Goal: Task Accomplishment & Management: Use online tool/utility

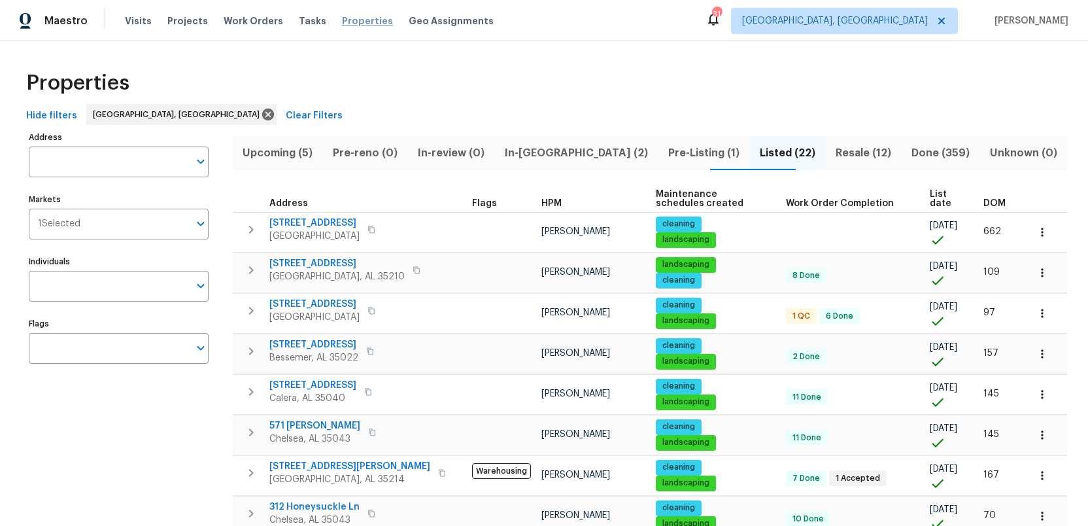
click at [342, 21] on span "Properties" at bounding box center [367, 20] width 51 height 13
click at [305, 21] on span "Tasks" at bounding box center [312, 20] width 27 height 9
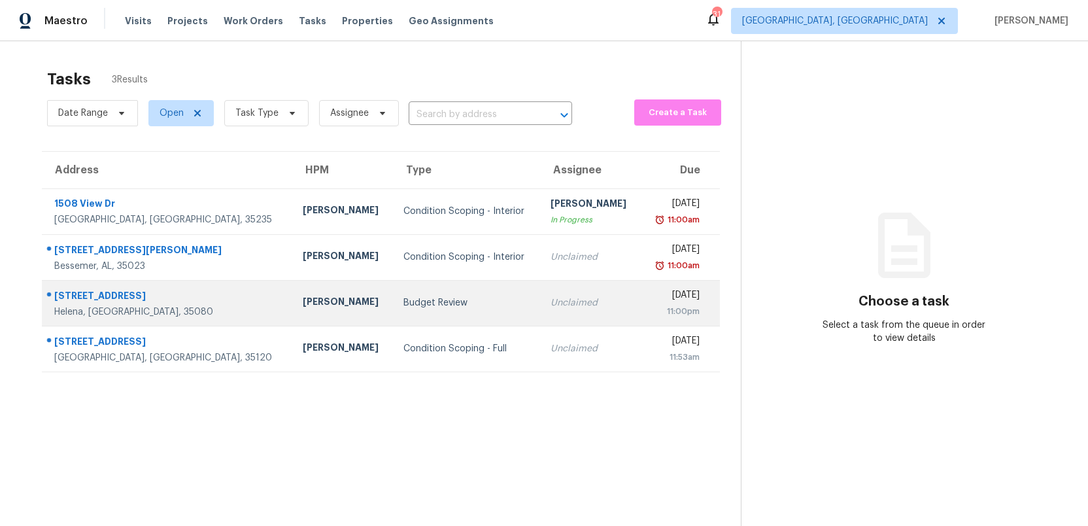
click at [413, 301] on div "Budget Review" at bounding box center [466, 302] width 127 height 13
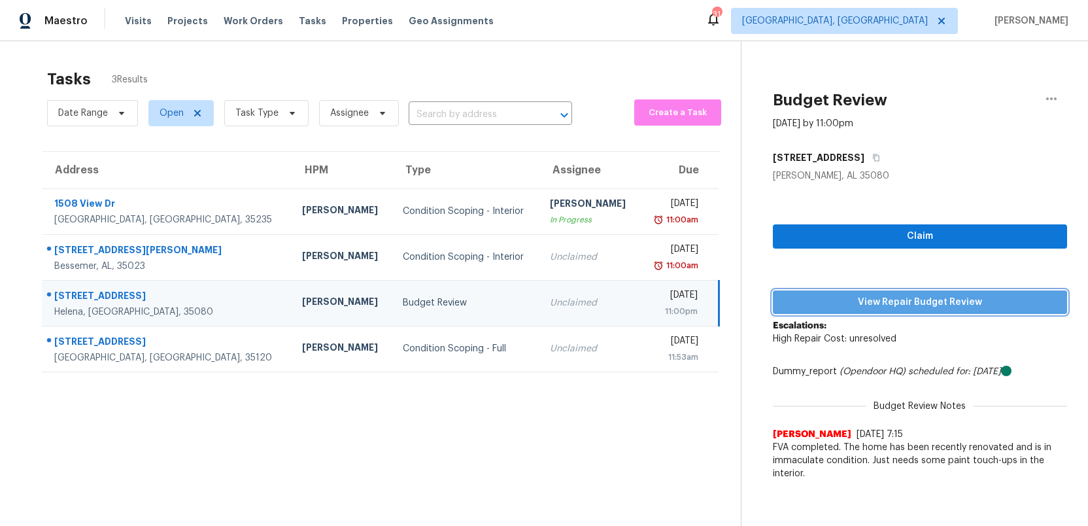
click at [907, 302] on span "View Repair Budget Review" at bounding box center [919, 302] width 273 height 16
